Goal: Communication & Community: Answer question/provide support

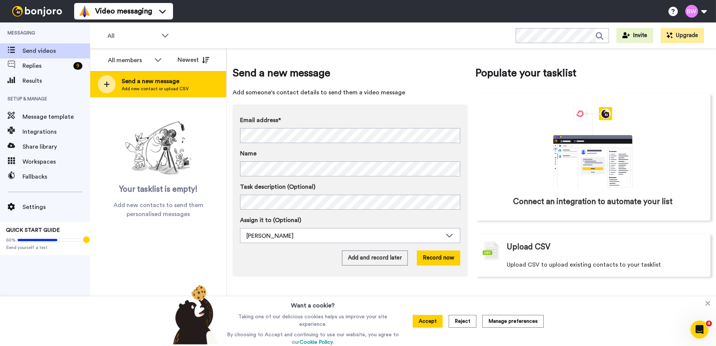
click at [147, 84] on span "Send a new message" at bounding box center [155, 81] width 67 height 9
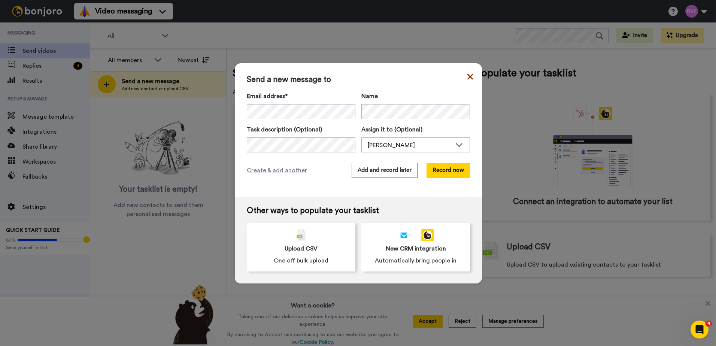
click at [467, 78] on icon at bounding box center [470, 77] width 6 height 6
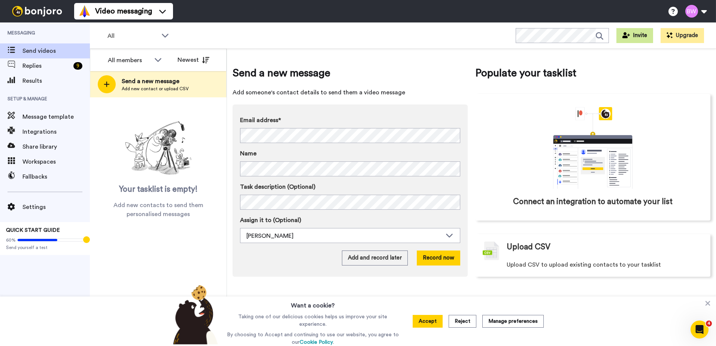
click at [638, 37] on button "Invite" at bounding box center [635, 35] width 37 height 15
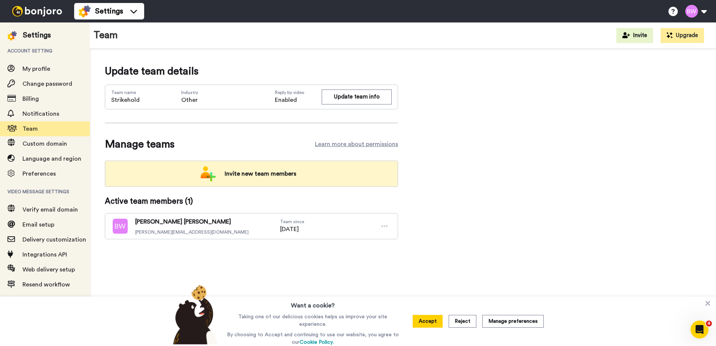
click at [272, 174] on span "Invite new team members" at bounding box center [261, 173] width 84 height 15
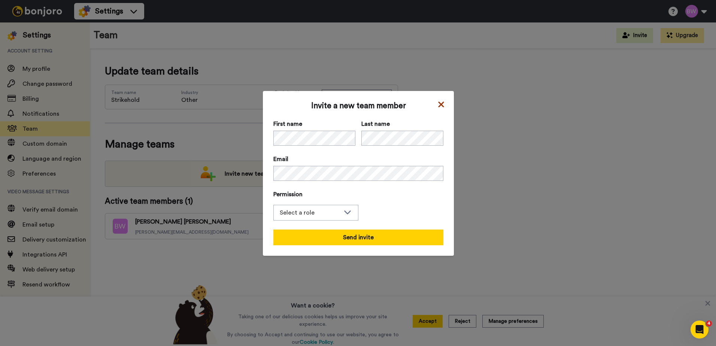
click at [442, 107] on icon at bounding box center [441, 104] width 7 height 9
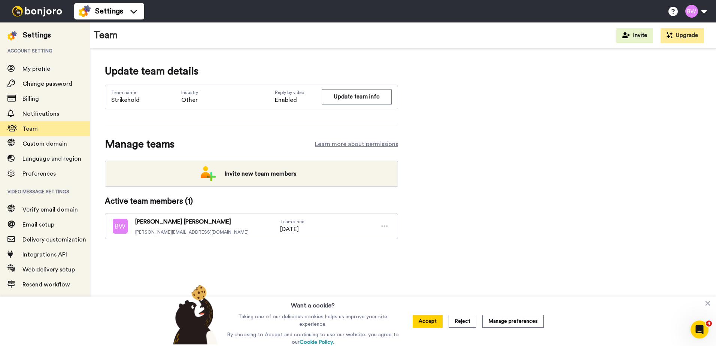
click at [140, 284] on div "Update team details Team name Strikehold Industry Other Reply by video Enabled …" at bounding box center [403, 200] width 626 height 302
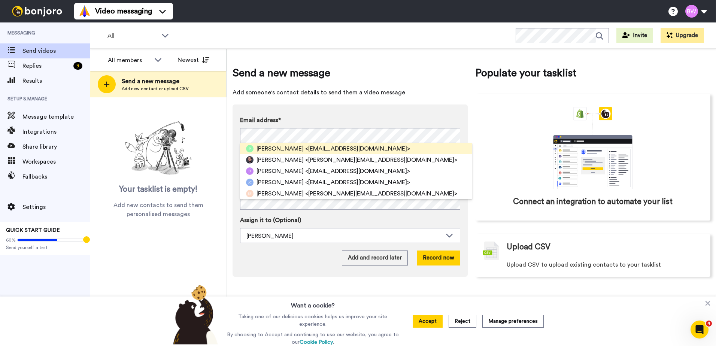
click at [305, 147] on span "<peterzgn@gmail.com>" at bounding box center [357, 148] width 105 height 9
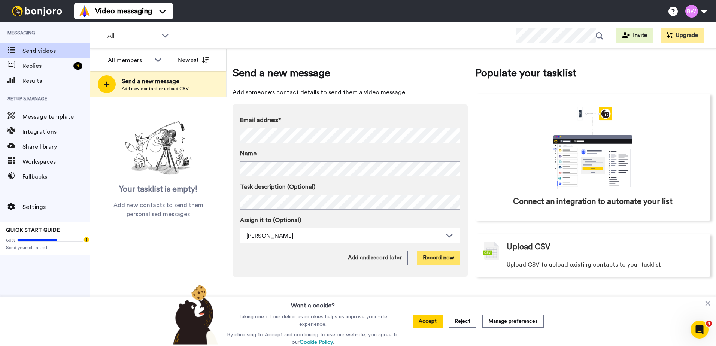
click at [444, 260] on button "Record now" at bounding box center [438, 258] width 43 height 15
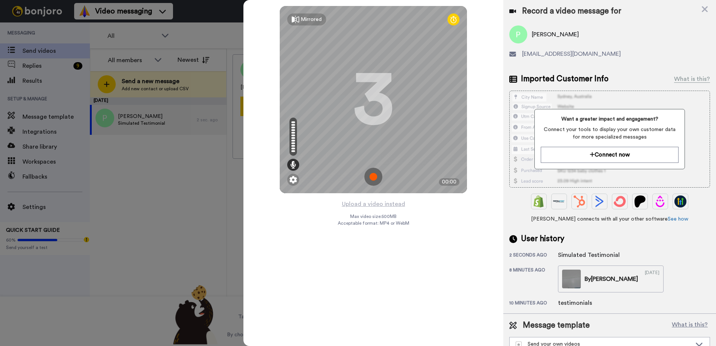
click at [371, 176] on img at bounding box center [373, 177] width 18 height 18
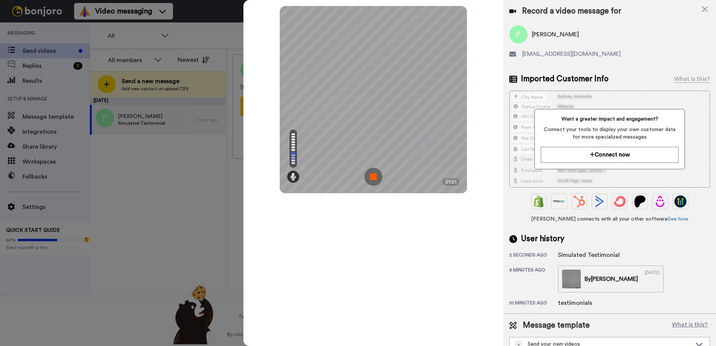
click at [376, 175] on img at bounding box center [373, 177] width 18 height 18
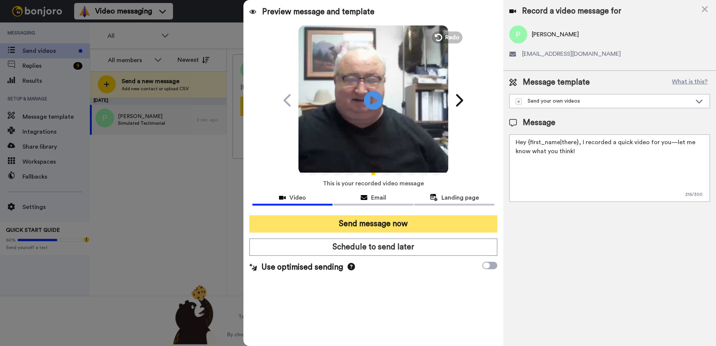
click at [364, 222] on button "Send message now" at bounding box center [373, 223] width 248 height 17
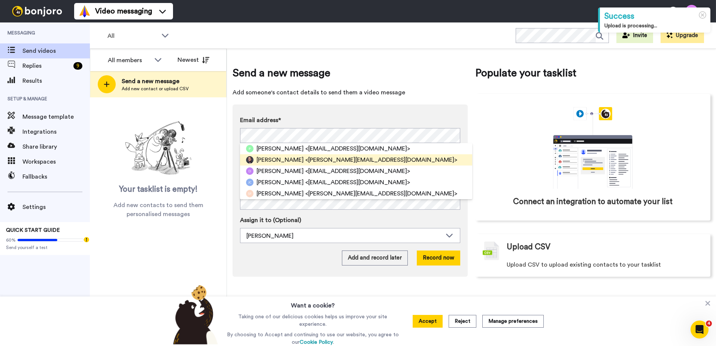
click at [281, 160] on span "[PERSON_NAME]" at bounding box center [280, 159] width 47 height 9
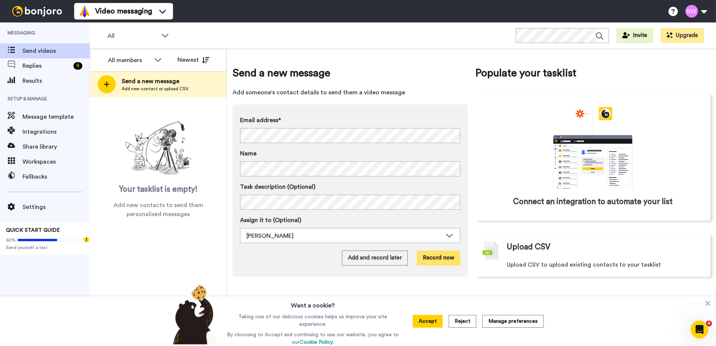
click at [439, 257] on button "Record now" at bounding box center [438, 258] width 43 height 15
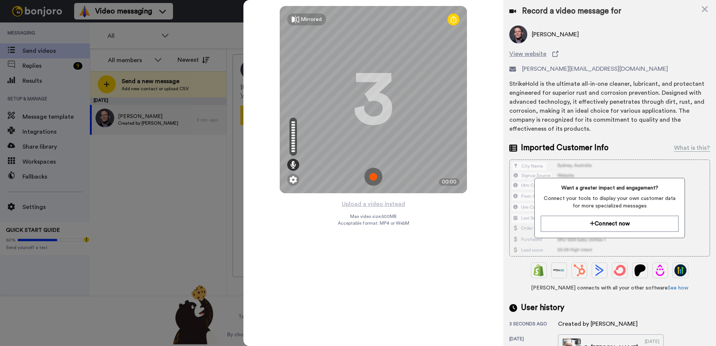
click at [374, 178] on img at bounding box center [373, 177] width 18 height 18
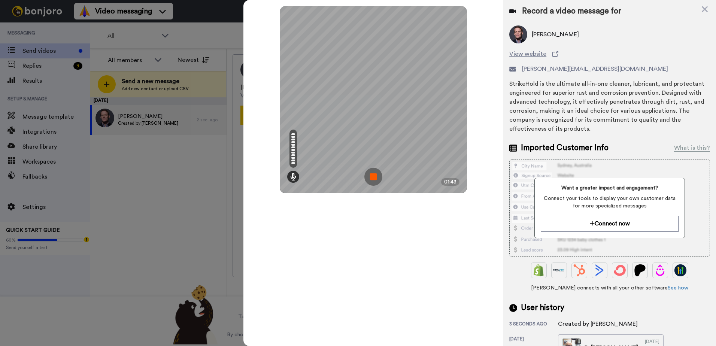
click at [370, 175] on img at bounding box center [373, 177] width 18 height 18
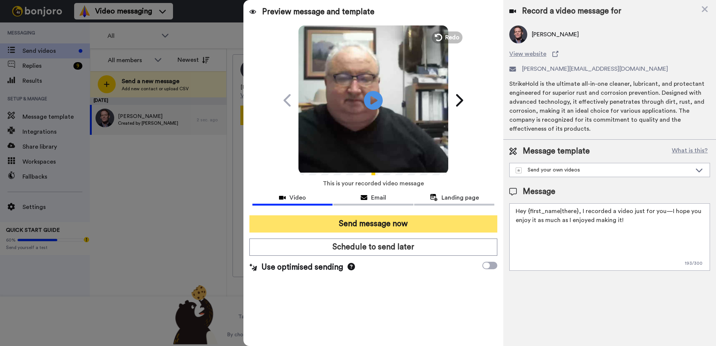
click at [364, 224] on button "Send message now" at bounding box center [373, 223] width 248 height 17
